Goal: Task Accomplishment & Management: Use online tool/utility

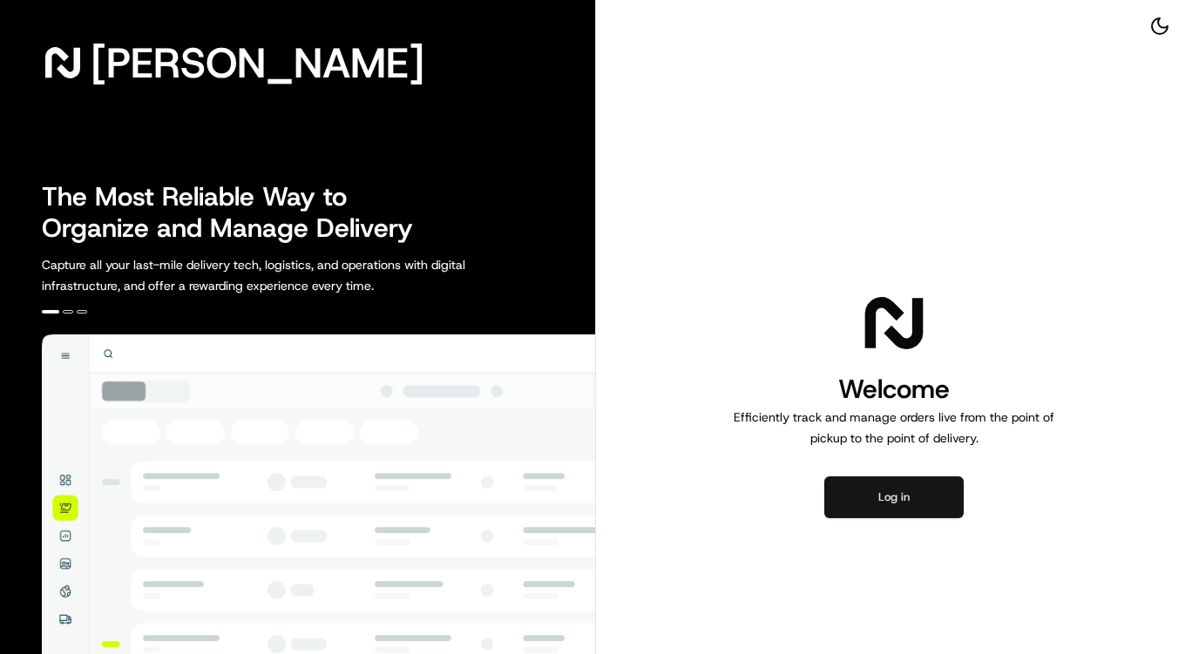
click at [872, 504] on button "Log in" at bounding box center [893, 498] width 139 height 42
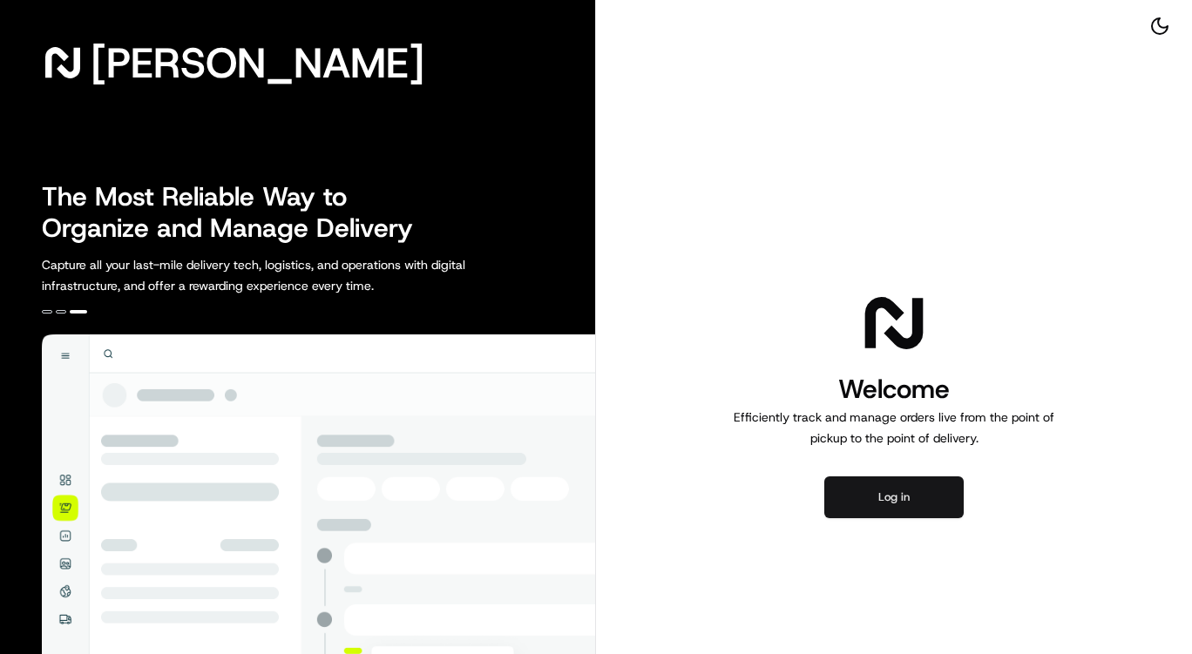
click at [859, 503] on button "Log in" at bounding box center [893, 498] width 139 height 42
